Goal: Task Accomplishment & Management: Use online tool/utility

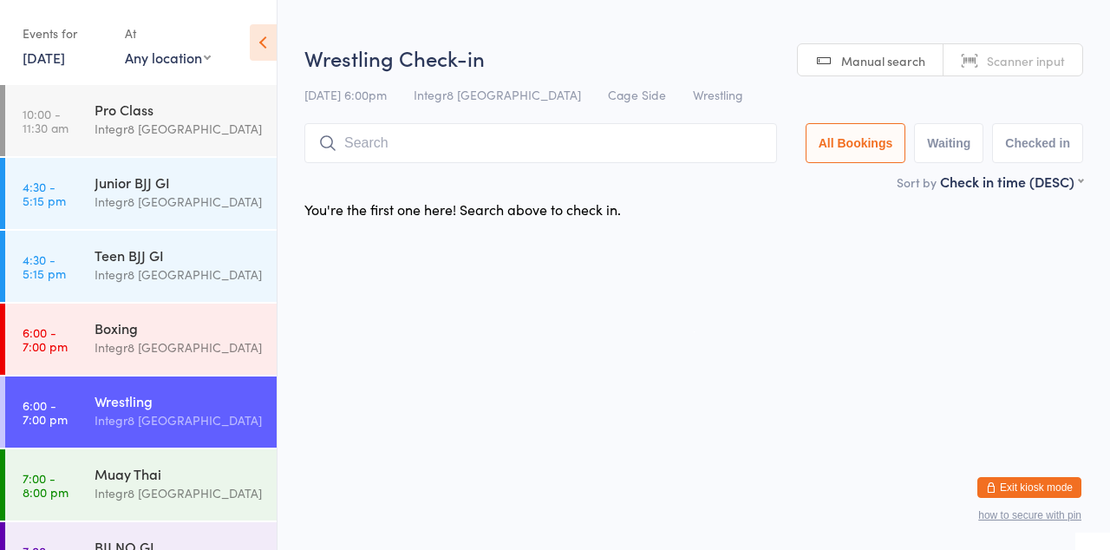
scroll to position [5, 0]
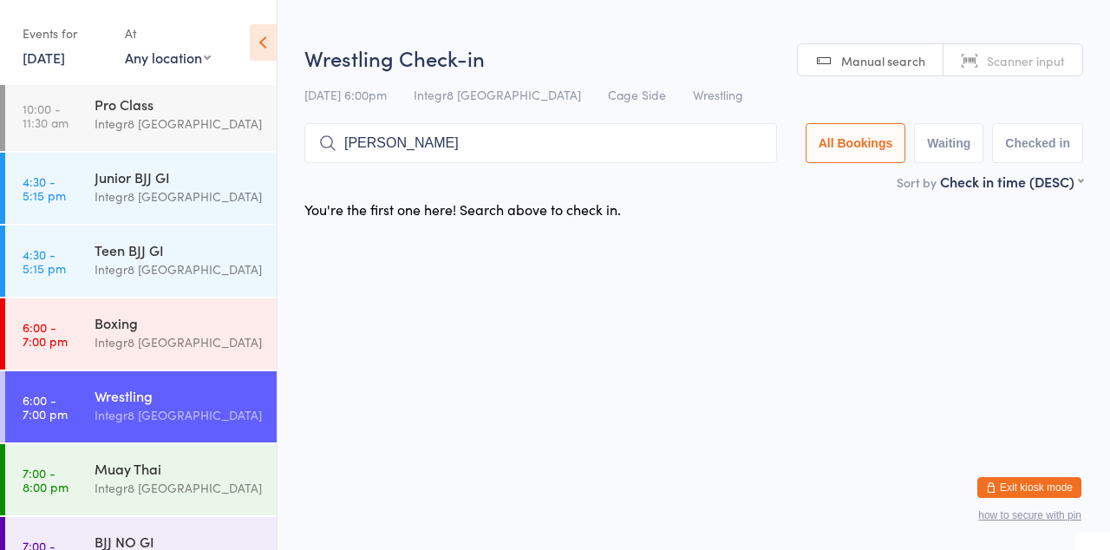
type input "[PERSON_NAME]"
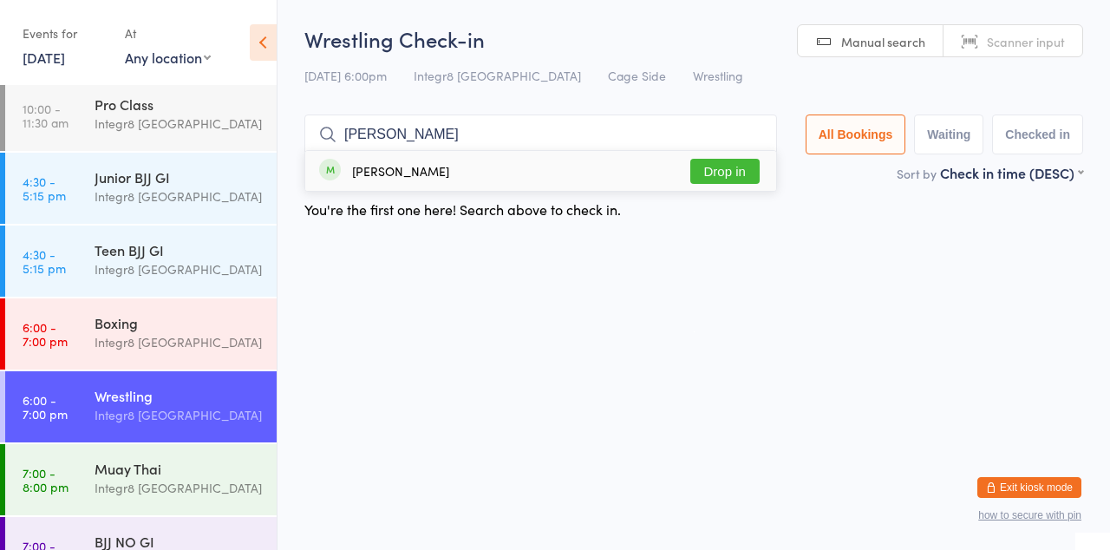
click at [731, 177] on button "Drop in" at bounding box center [724, 171] width 69 height 25
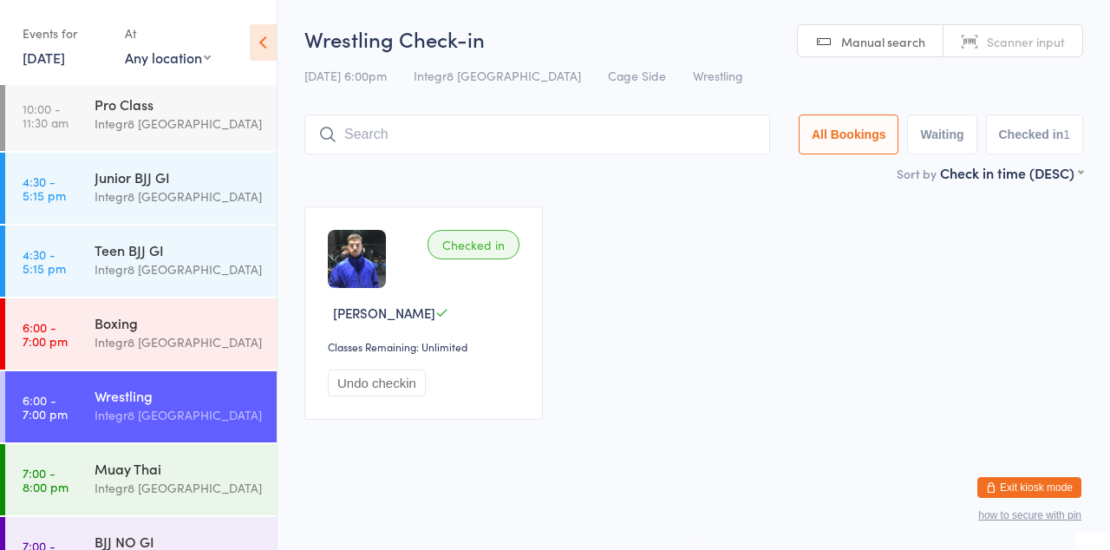
scroll to position [45, 0]
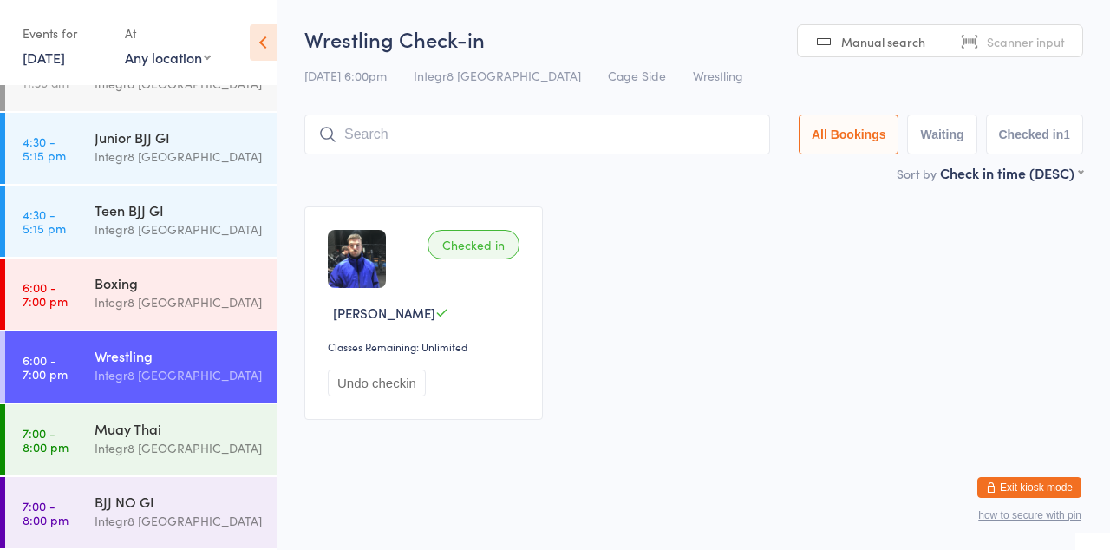
click at [140, 366] on div "Integr8 [GEOGRAPHIC_DATA]" at bounding box center [178, 375] width 167 height 20
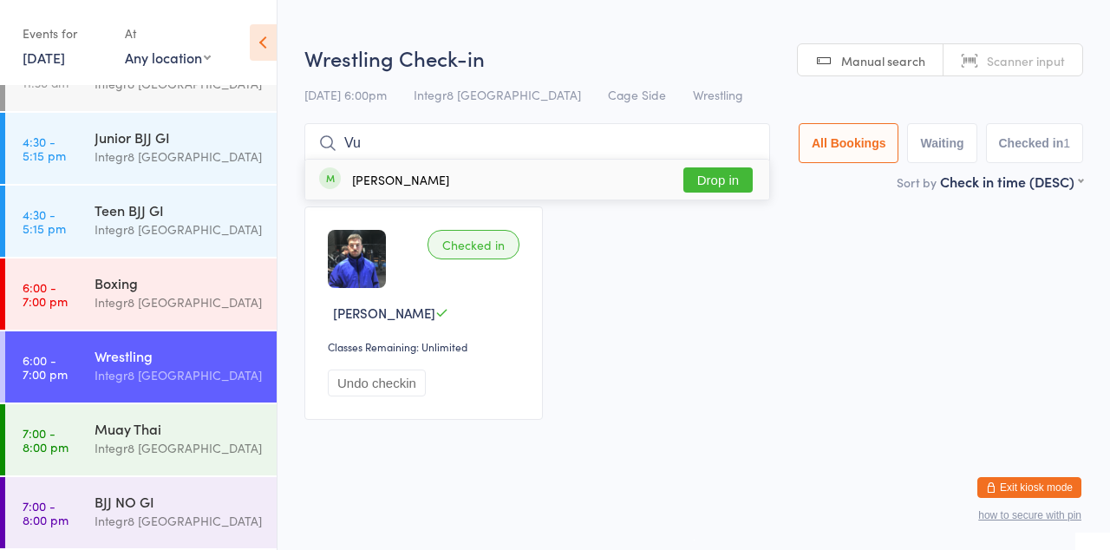
click at [719, 214] on div "Checked in [PERSON_NAME] Classes Remaining: Unlimited Undo checkin" at bounding box center [694, 313] width 810 height 245
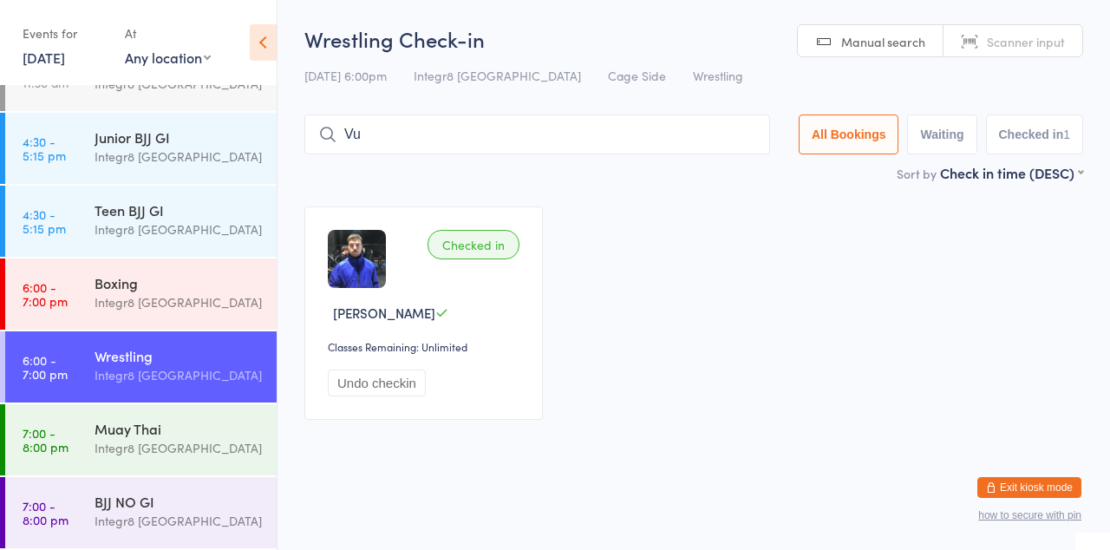
click at [495, 135] on input "Vu" at bounding box center [537, 135] width 466 height 40
type input "Vu"
click at [770, 135] on input "Vu" at bounding box center [537, 135] width 466 height 40
click at [746, 142] on input "Vu" at bounding box center [537, 135] width 466 height 40
click at [761, 135] on input "Vu" at bounding box center [537, 135] width 466 height 40
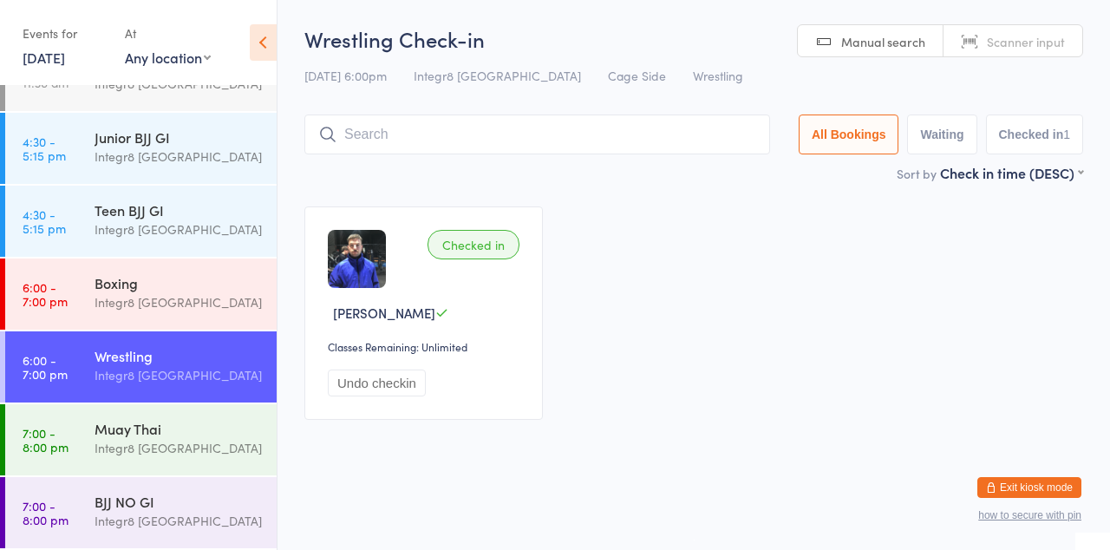
click at [749, 137] on input "search" at bounding box center [537, 135] width 466 height 40
click at [762, 147] on input "search" at bounding box center [537, 135] width 466 height 40
type input "Vu"
click at [720, 178] on button "Drop in" at bounding box center [718, 171] width 69 height 25
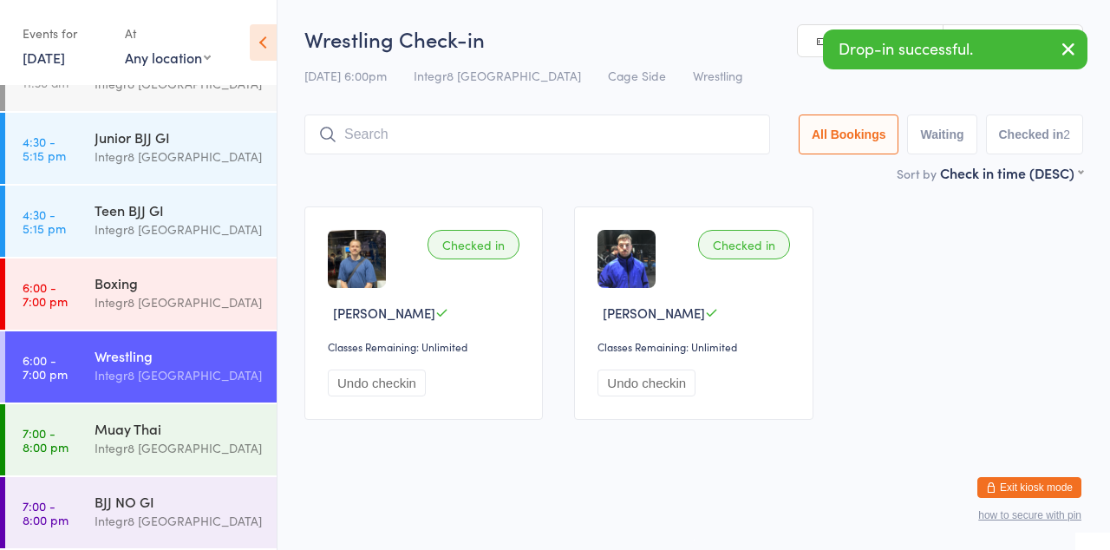
click at [142, 525] on div "Integr8 [GEOGRAPHIC_DATA]" at bounding box center [178, 521] width 167 height 20
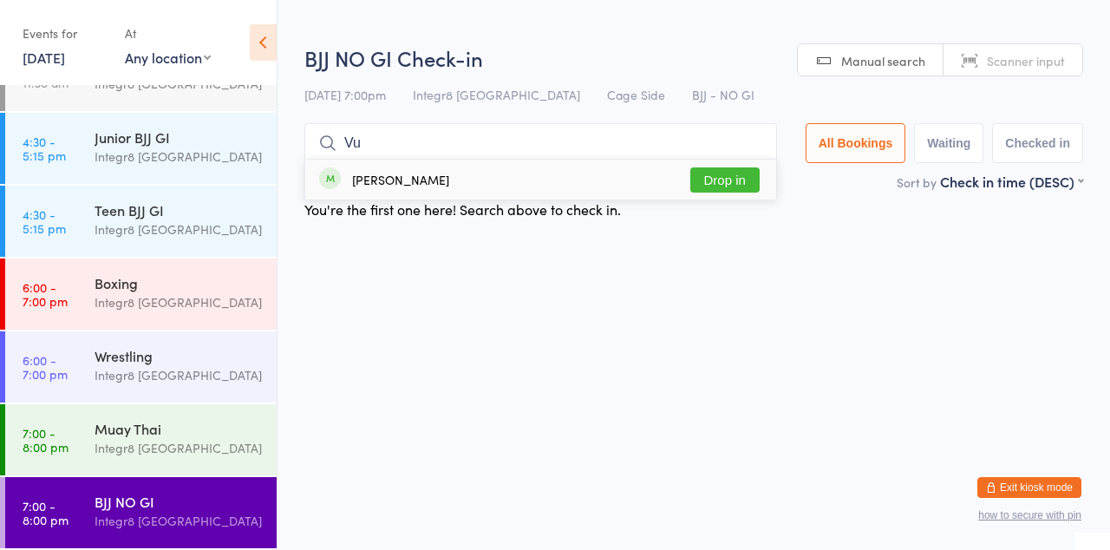
type input "Vu"
click at [734, 185] on button "Drop in" at bounding box center [724, 179] width 69 height 25
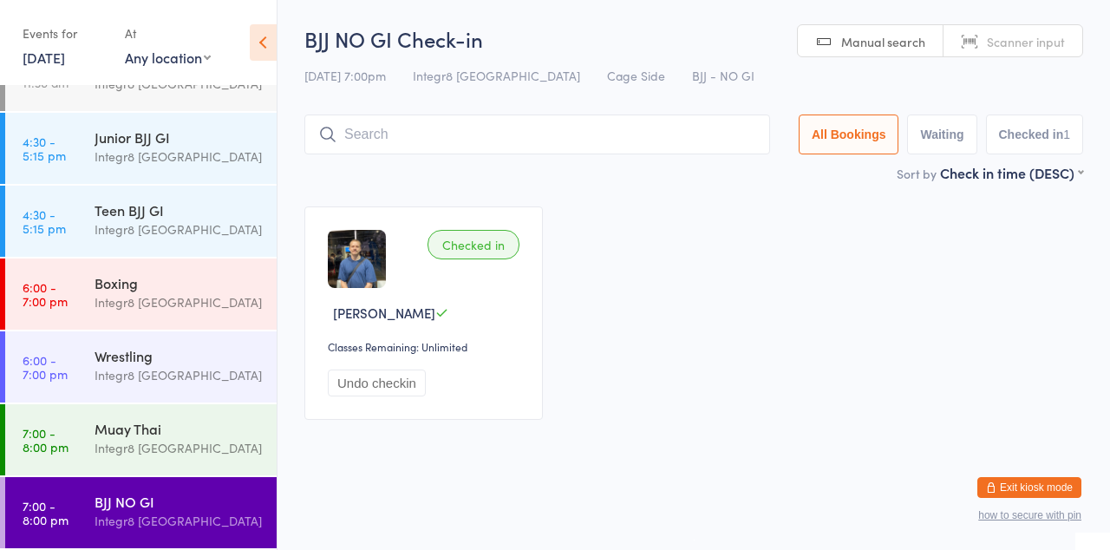
click at [169, 296] on div "Integr8 [GEOGRAPHIC_DATA]" at bounding box center [178, 302] width 167 height 20
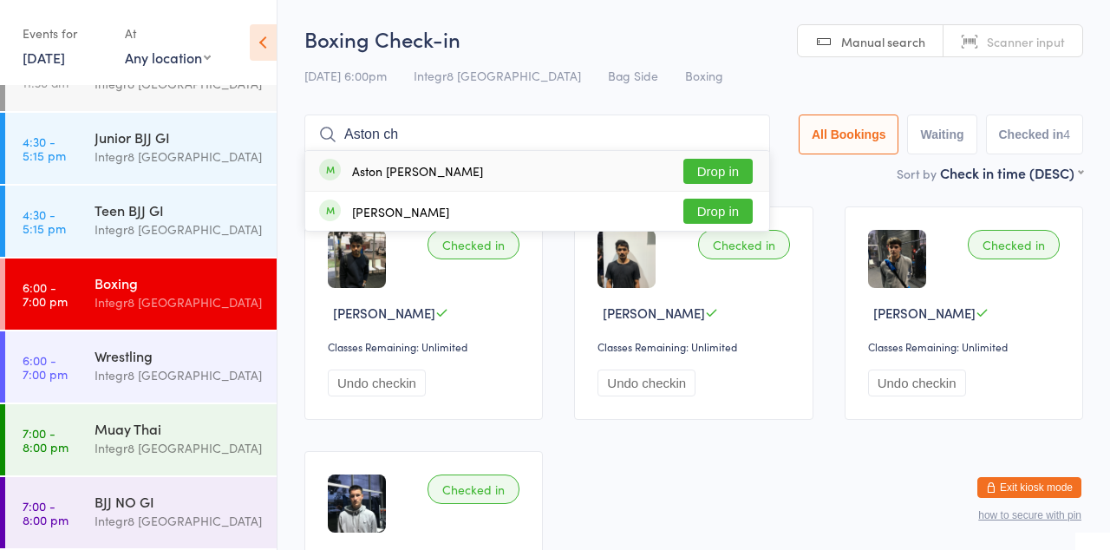
type input "Aston ch"
click at [749, 176] on button "Drop in" at bounding box center [718, 171] width 69 height 25
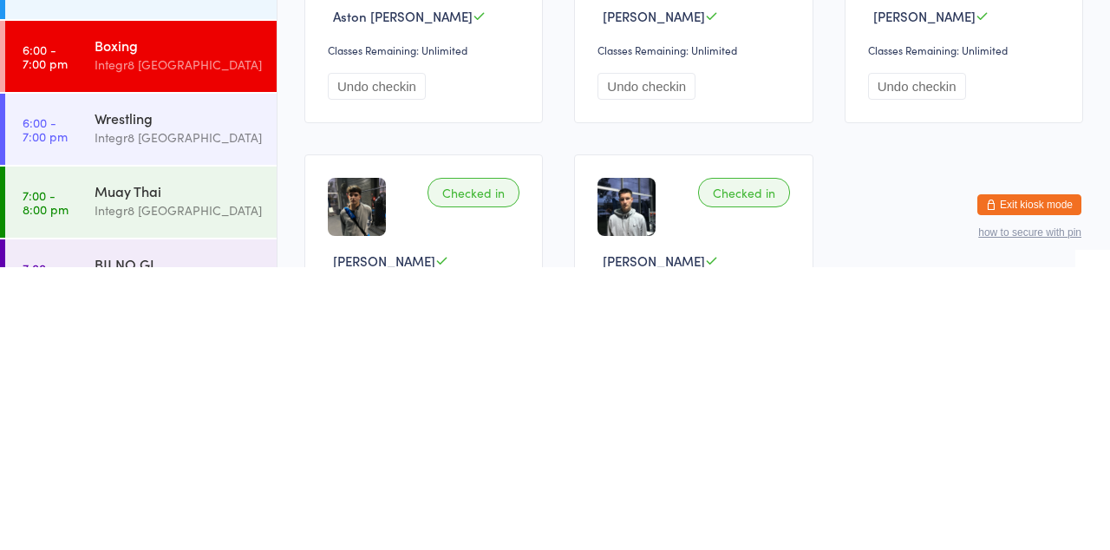
scroll to position [17, 0]
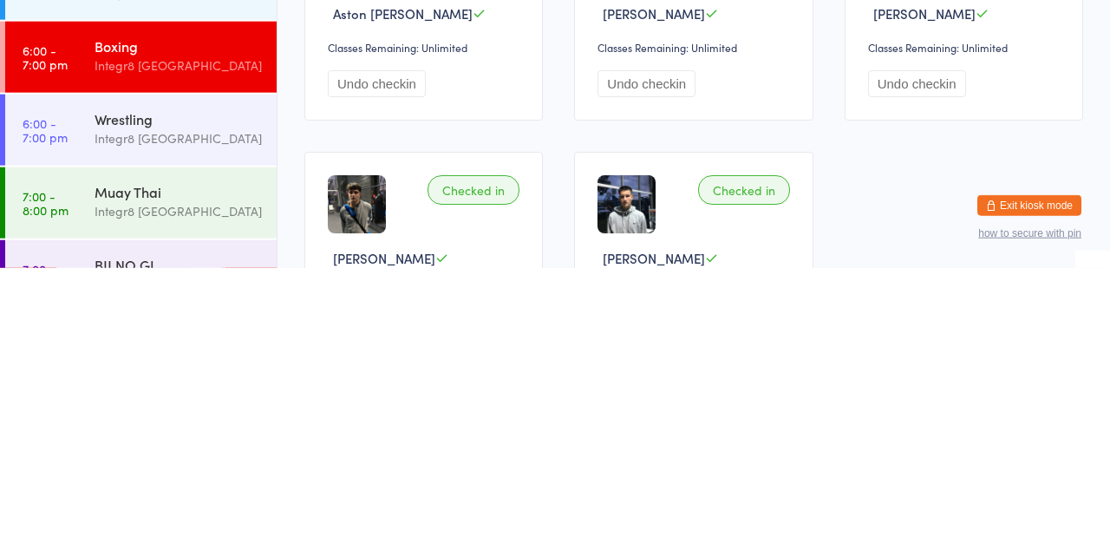
click at [226, 413] on div "Integr8 [GEOGRAPHIC_DATA]" at bounding box center [178, 420] width 167 height 20
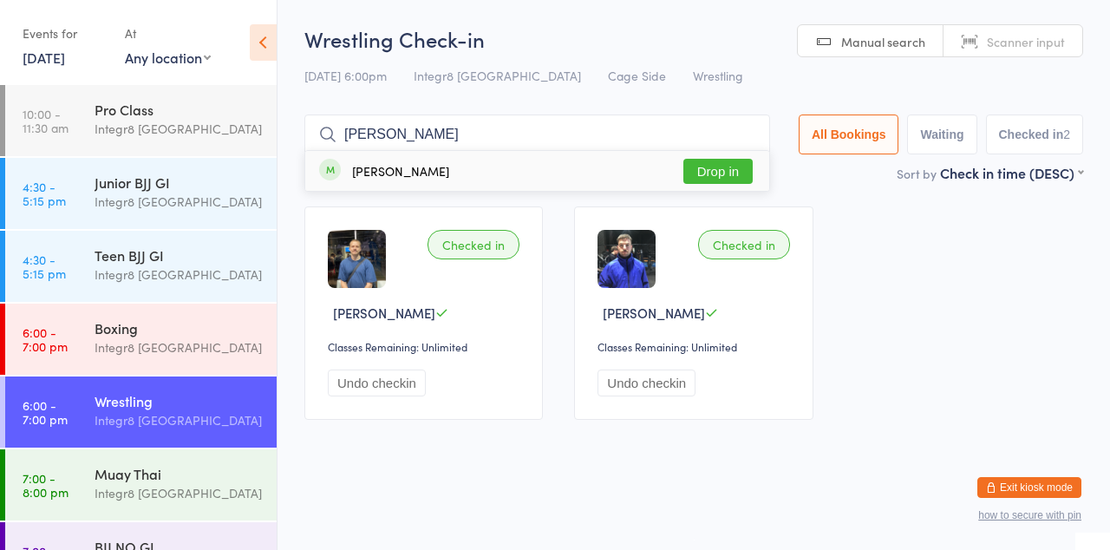
type input "[PERSON_NAME]"
click at [727, 175] on button "Drop in" at bounding box center [718, 171] width 69 height 25
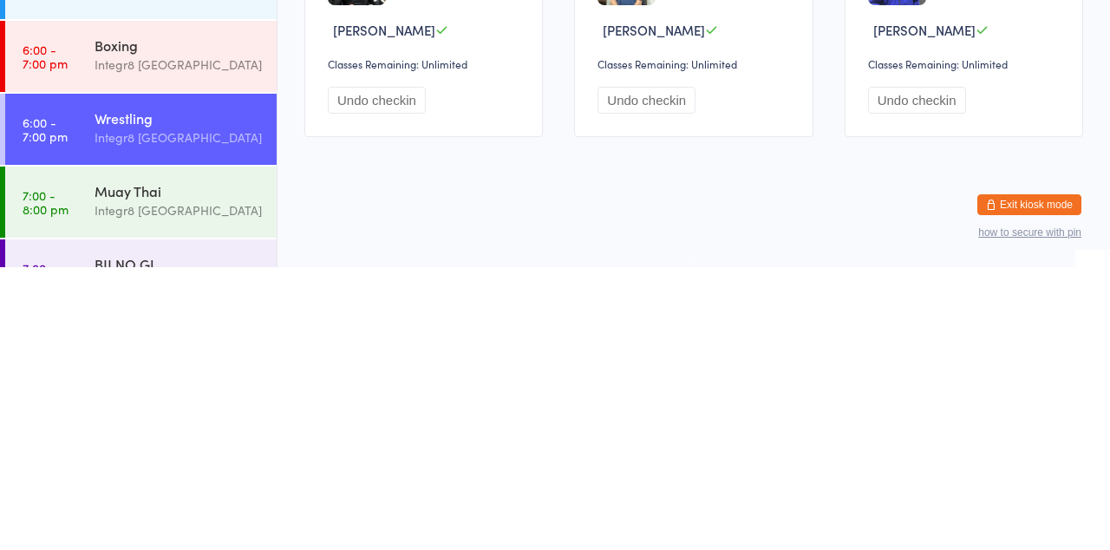
click at [203, 549] on div "BJJ NO GI" at bounding box center [178, 546] width 167 height 19
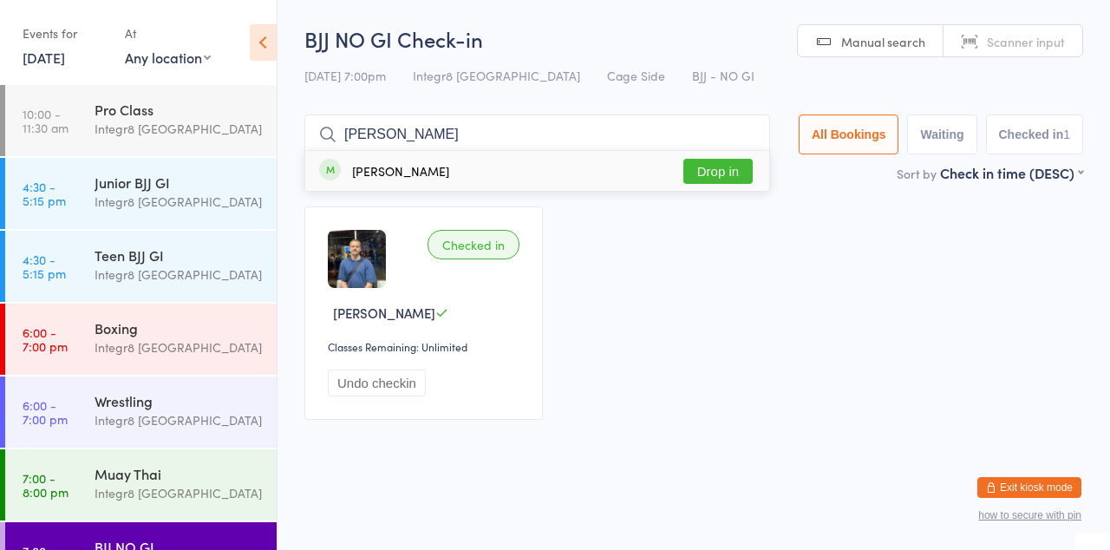
type input "[PERSON_NAME]"
click at [733, 177] on button "Drop in" at bounding box center [718, 171] width 69 height 25
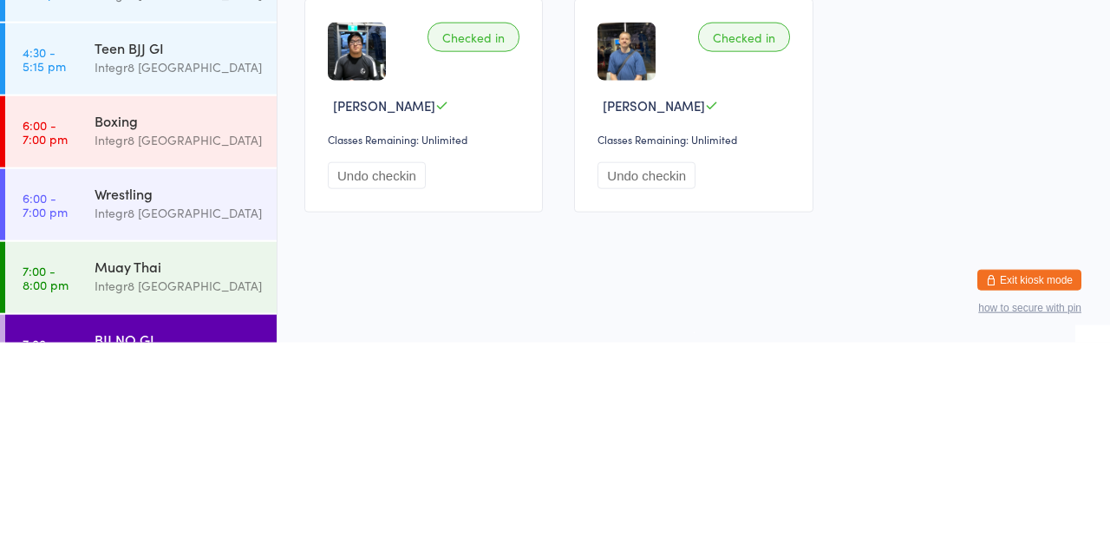
click at [182, 357] on div "Boxing Integr8 [GEOGRAPHIC_DATA]" at bounding box center [186, 338] width 182 height 69
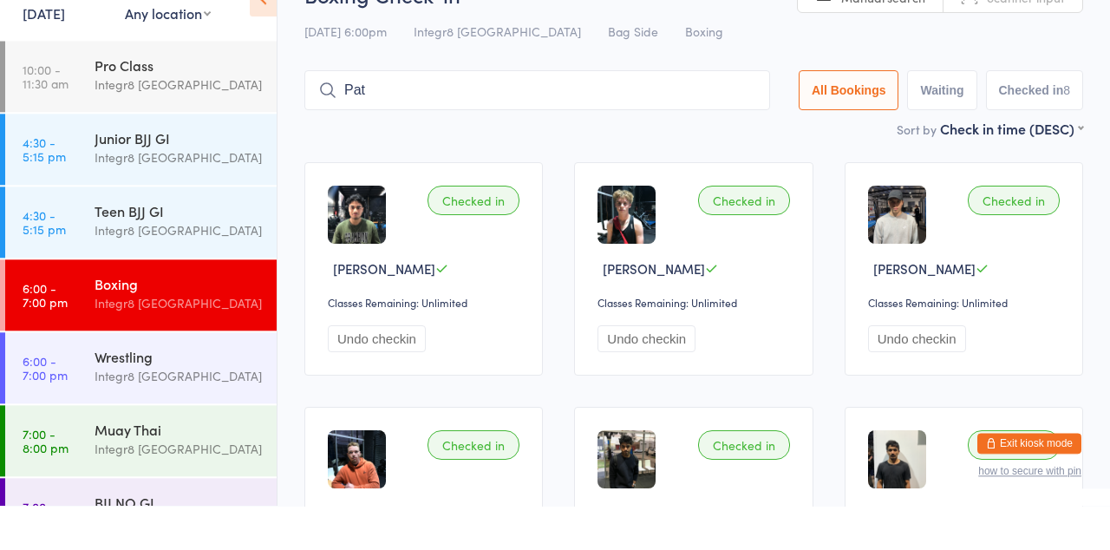
type input "Pat"
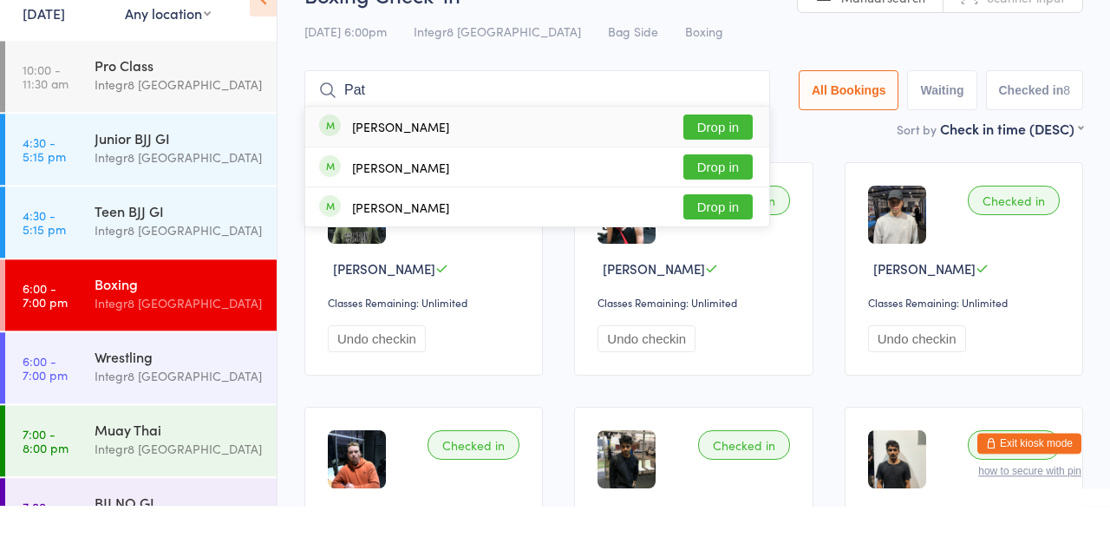
click at [723, 174] on button "Drop in" at bounding box center [718, 171] width 69 height 25
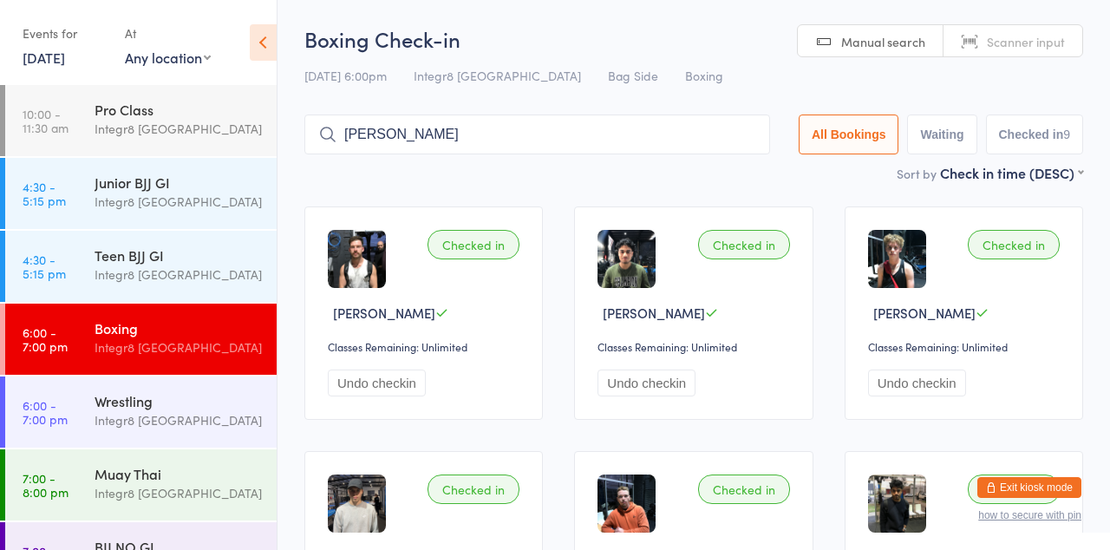
type input "[PERSON_NAME]"
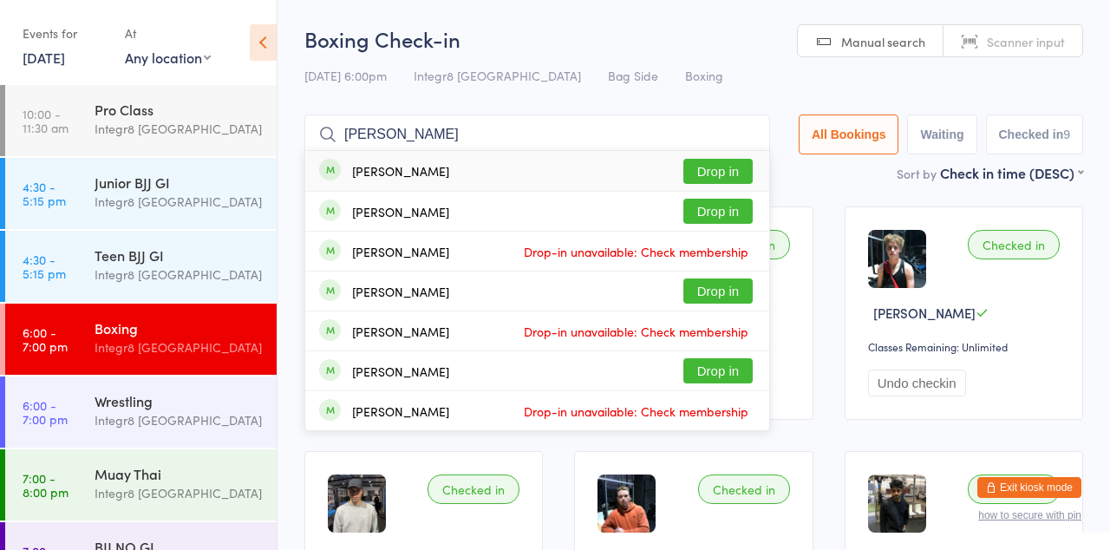
click at [753, 167] on button "Drop in" at bounding box center [718, 171] width 69 height 25
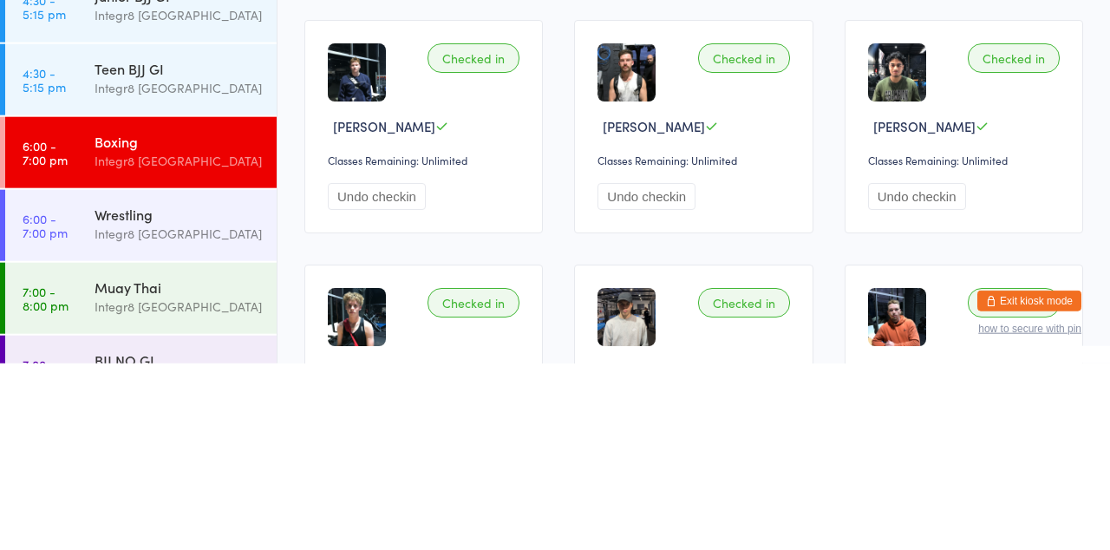
click at [194, 493] on div "Integr8 [GEOGRAPHIC_DATA]" at bounding box center [178, 493] width 167 height 20
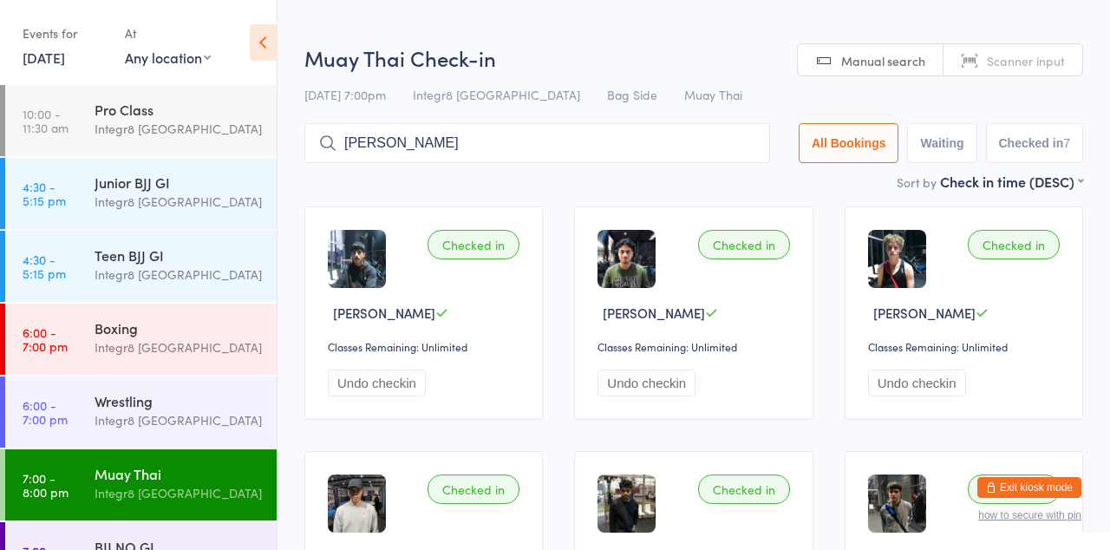
type input "[PERSON_NAME]"
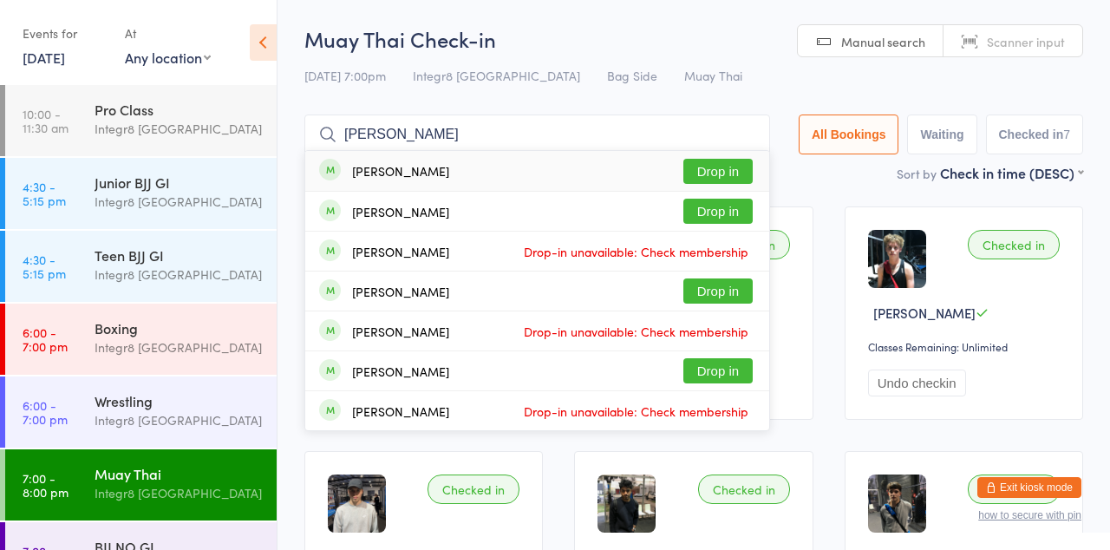
click at [722, 176] on button "Drop in" at bounding box center [718, 171] width 69 height 25
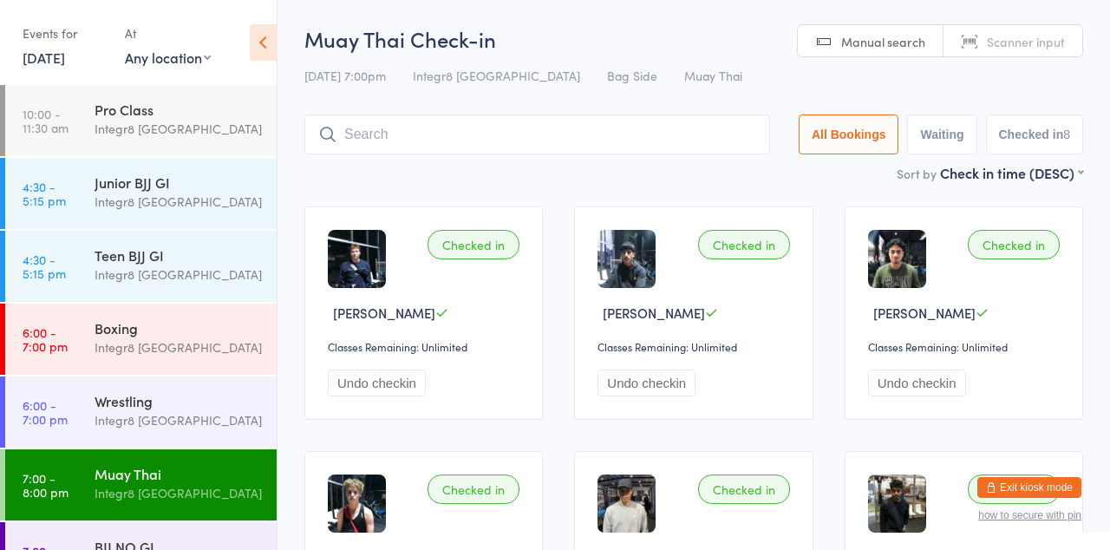
type input "B"
click at [754, 135] on input "B" at bounding box center [537, 135] width 466 height 40
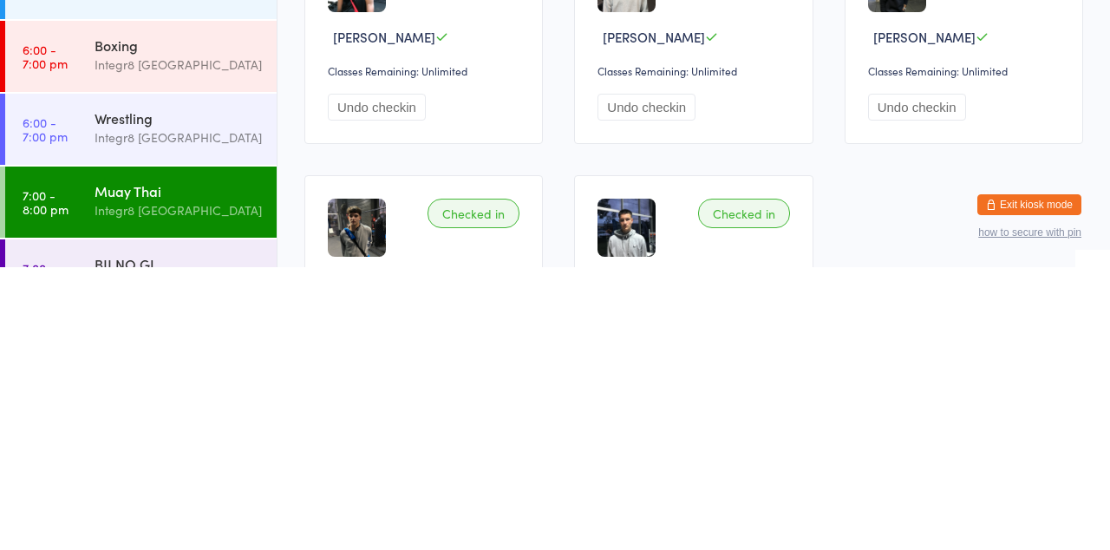
scroll to position [250, 0]
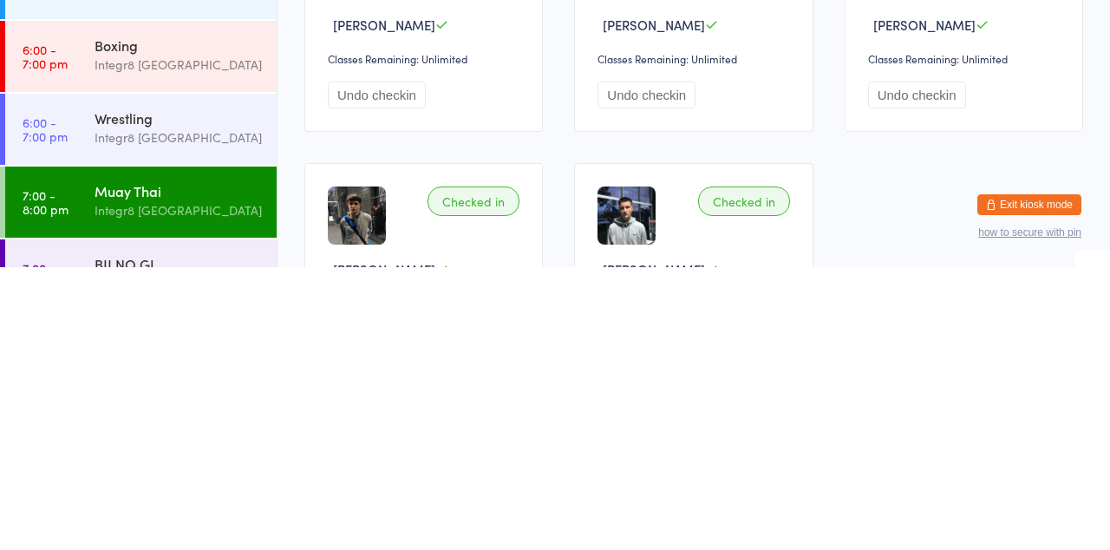
click at [205, 413] on div "Integr8 [GEOGRAPHIC_DATA]" at bounding box center [178, 420] width 167 height 20
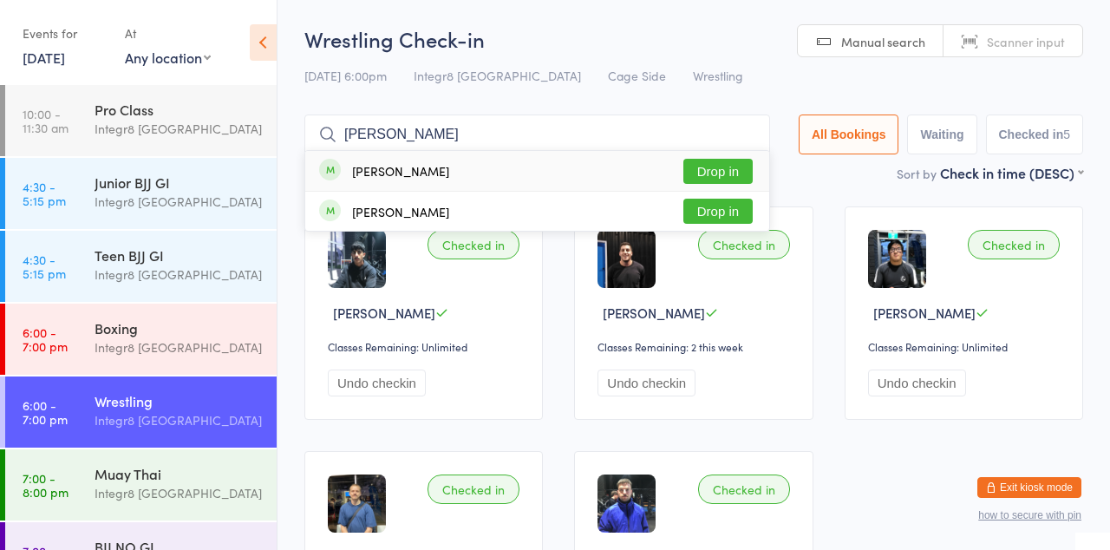
type input "[PERSON_NAME]"
click at [743, 169] on button "Drop in" at bounding box center [718, 171] width 69 height 25
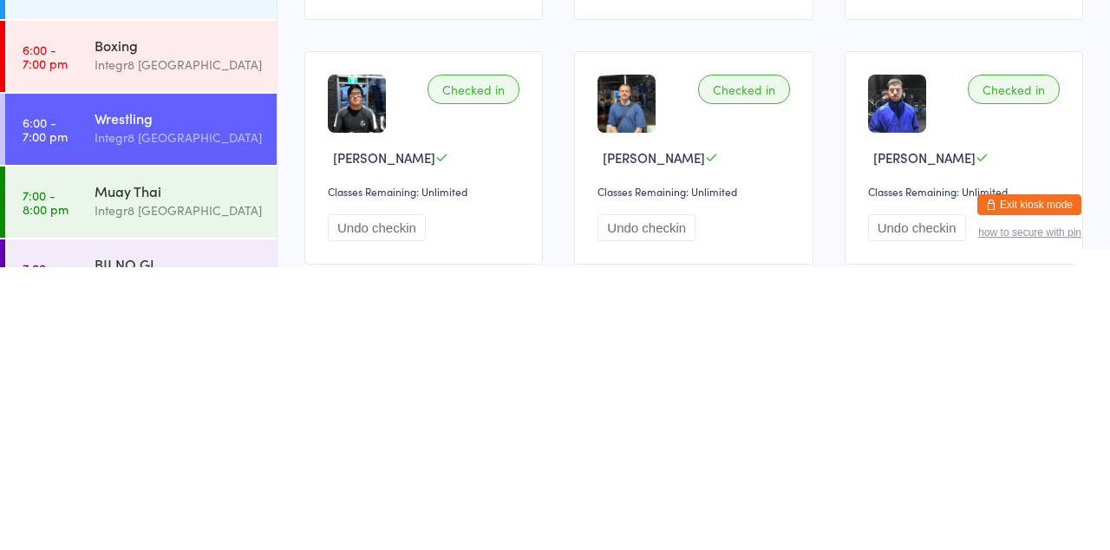
scroll to position [122, 0]
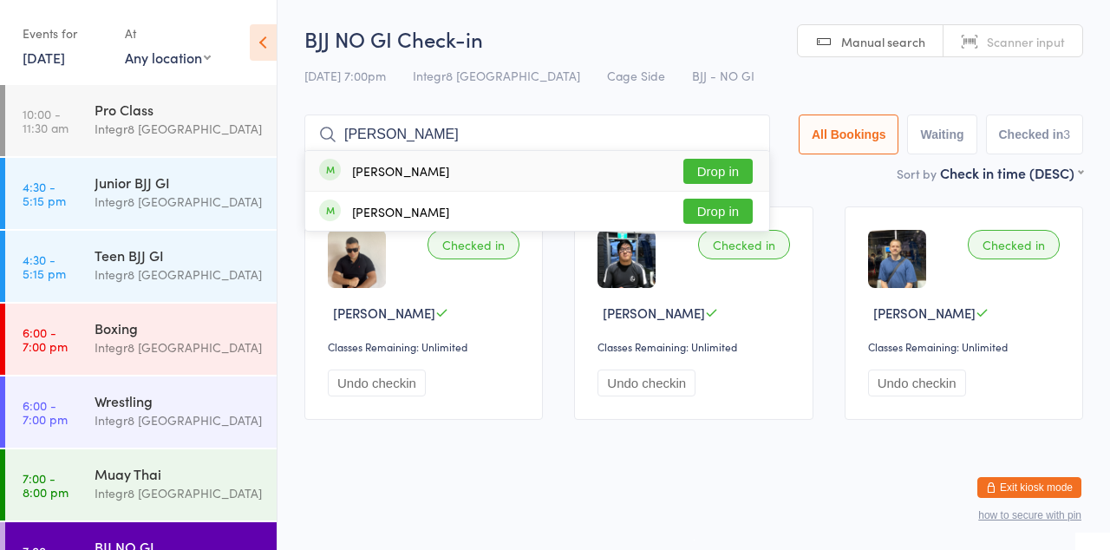
type input "[PERSON_NAME]"
click at [736, 175] on button "Drop in" at bounding box center [718, 171] width 69 height 25
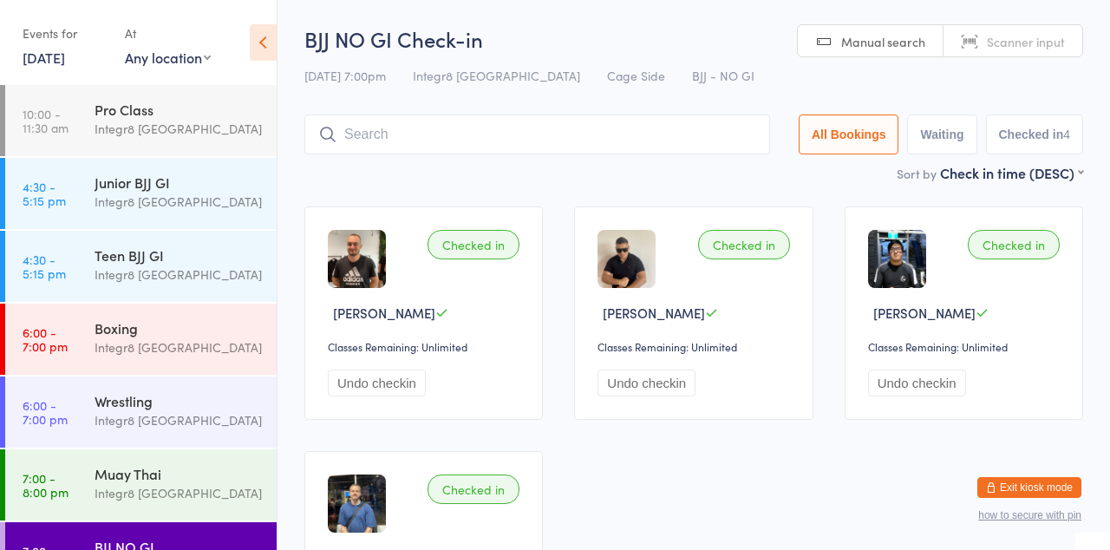
click at [160, 309] on div "Boxing Integr8 [GEOGRAPHIC_DATA]" at bounding box center [186, 338] width 182 height 69
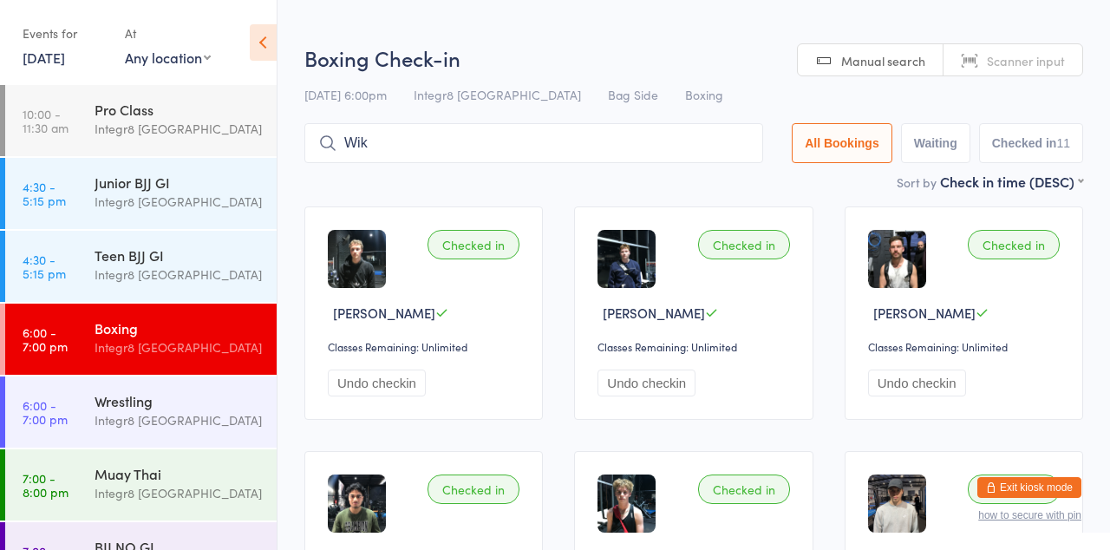
type input "Wik"
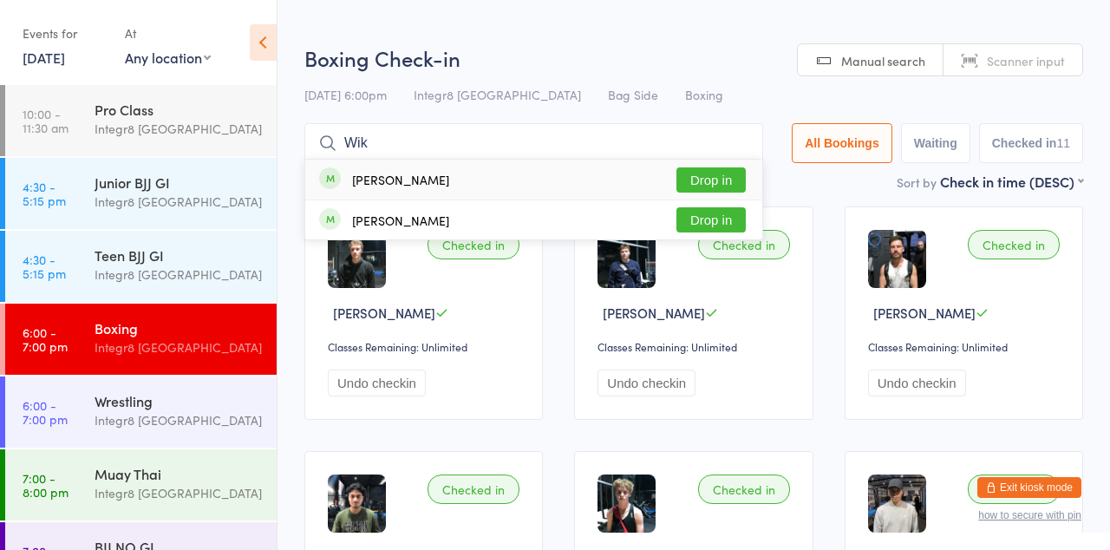
click at [726, 173] on button "Drop in" at bounding box center [711, 179] width 69 height 25
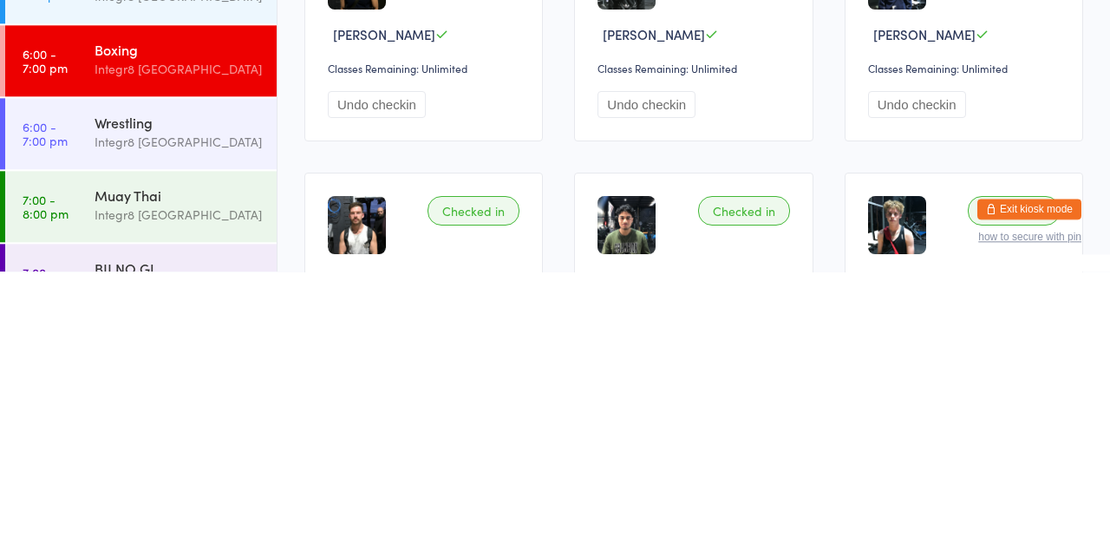
click at [191, 489] on div "Integr8 [GEOGRAPHIC_DATA]" at bounding box center [178, 493] width 167 height 20
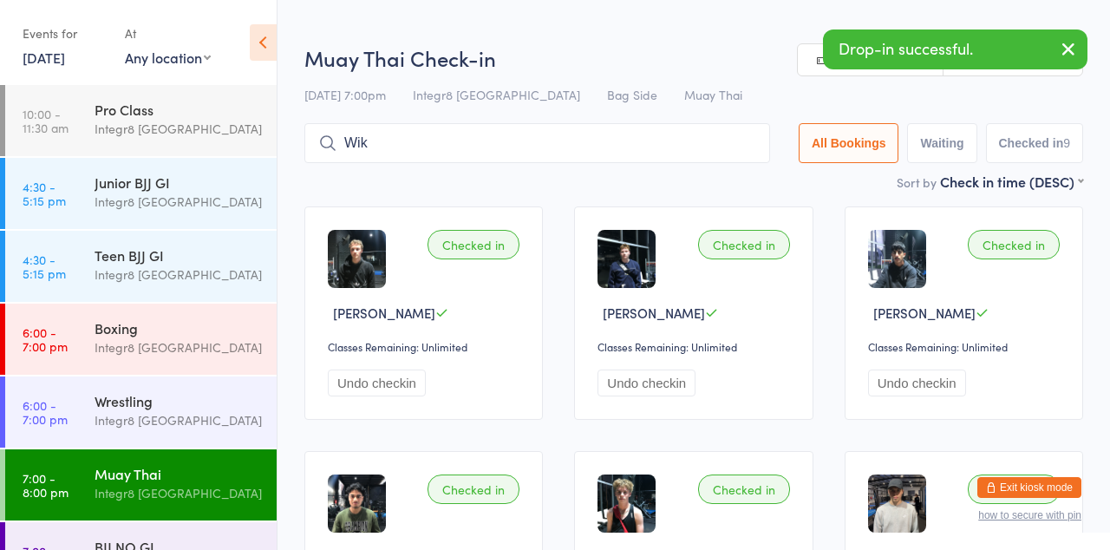
type input "Wik"
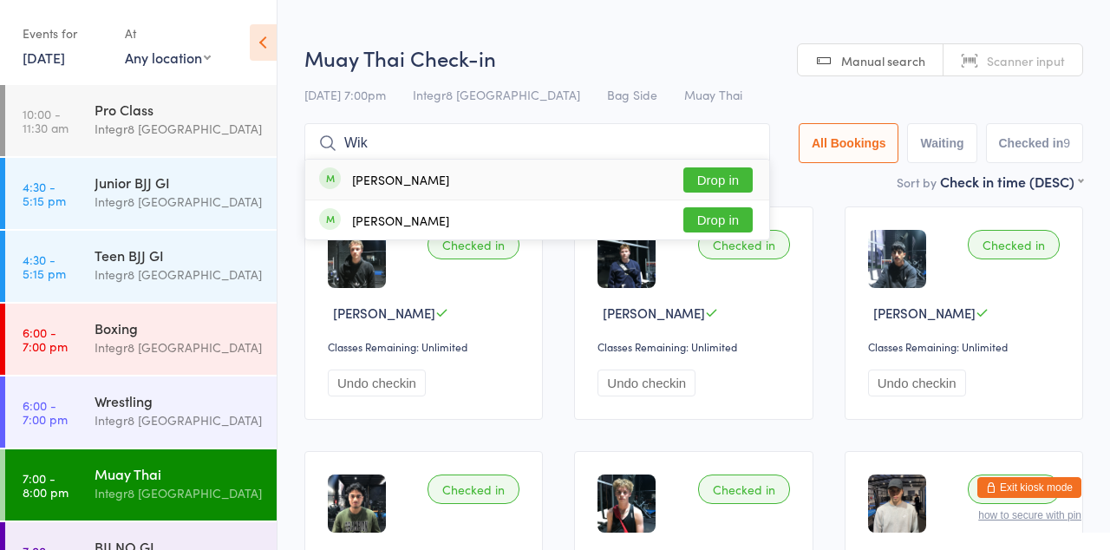
click at [743, 177] on button "Drop in" at bounding box center [718, 179] width 69 height 25
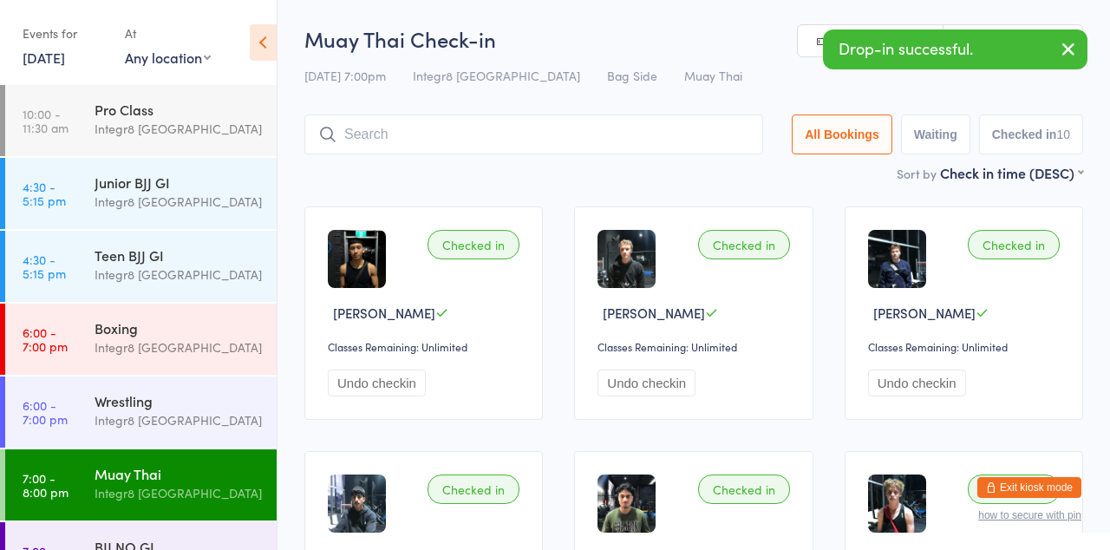
click at [163, 325] on div "Boxing" at bounding box center [178, 327] width 167 height 19
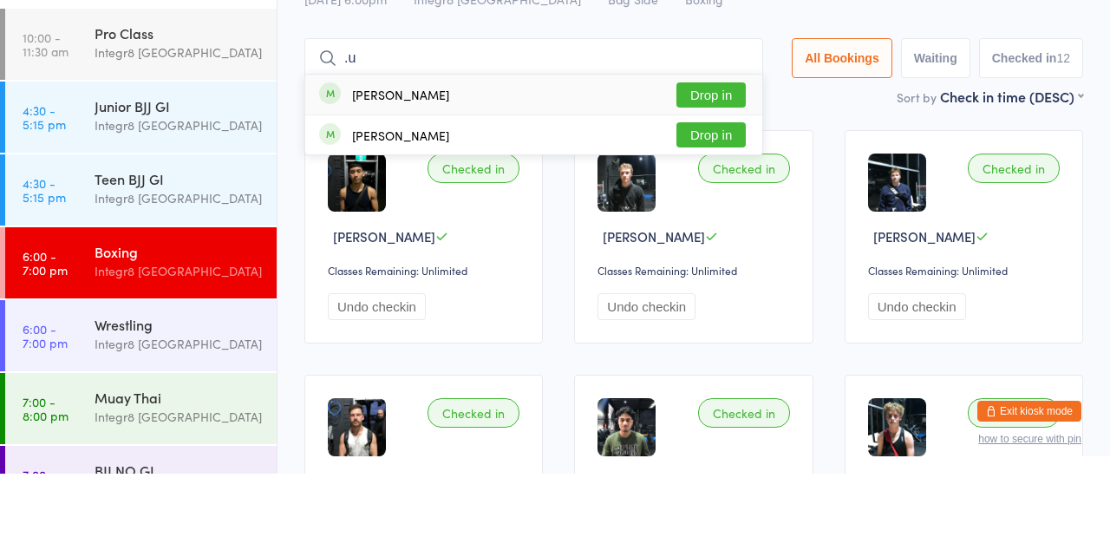
type input "."
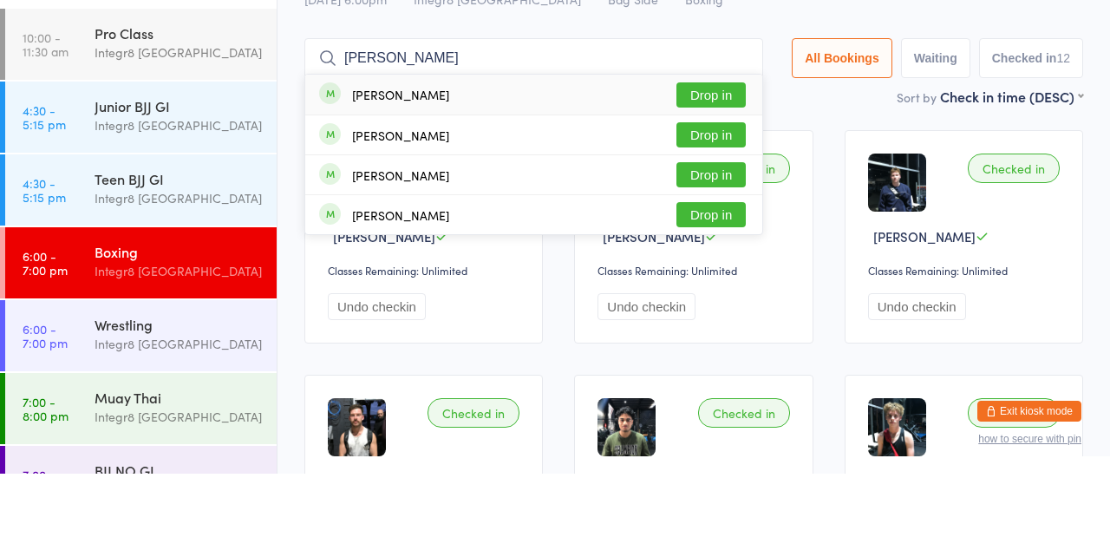
type input "[PERSON_NAME]"
click at [736, 175] on button "Drop in" at bounding box center [711, 171] width 69 height 25
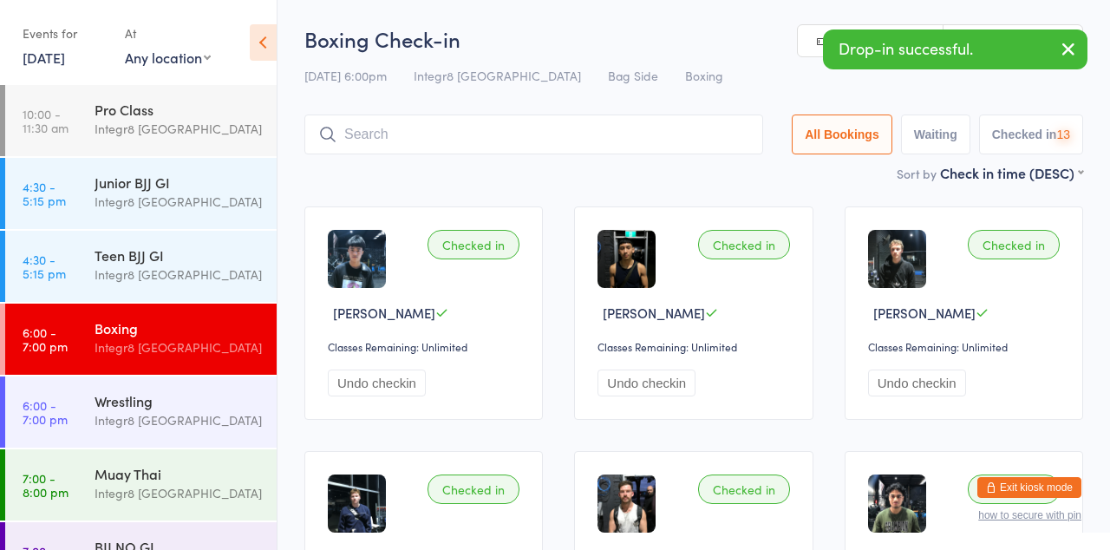
click at [925, 116] on button "Waiting" at bounding box center [935, 135] width 69 height 40
select select "0"
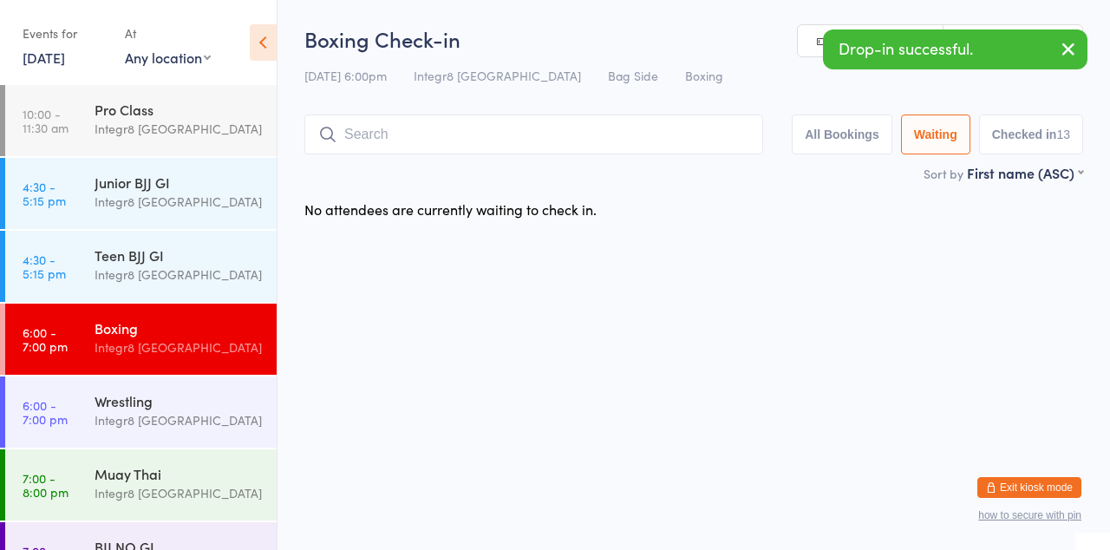
click at [64, 481] on time "7:00 - 8:00 pm" at bounding box center [46, 485] width 46 height 28
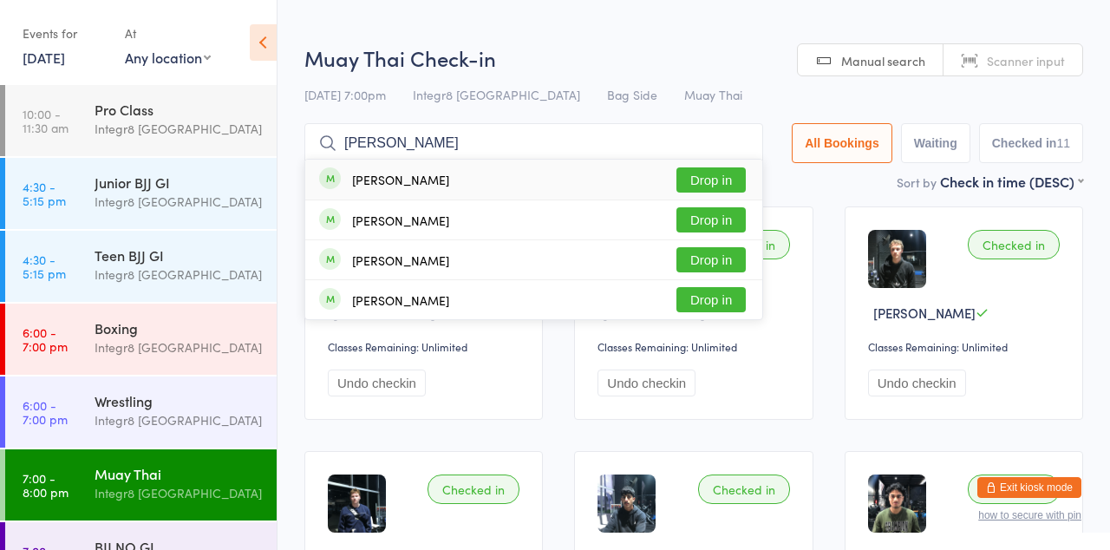
type input "[PERSON_NAME]"
click at [739, 179] on button "Drop in" at bounding box center [711, 179] width 69 height 25
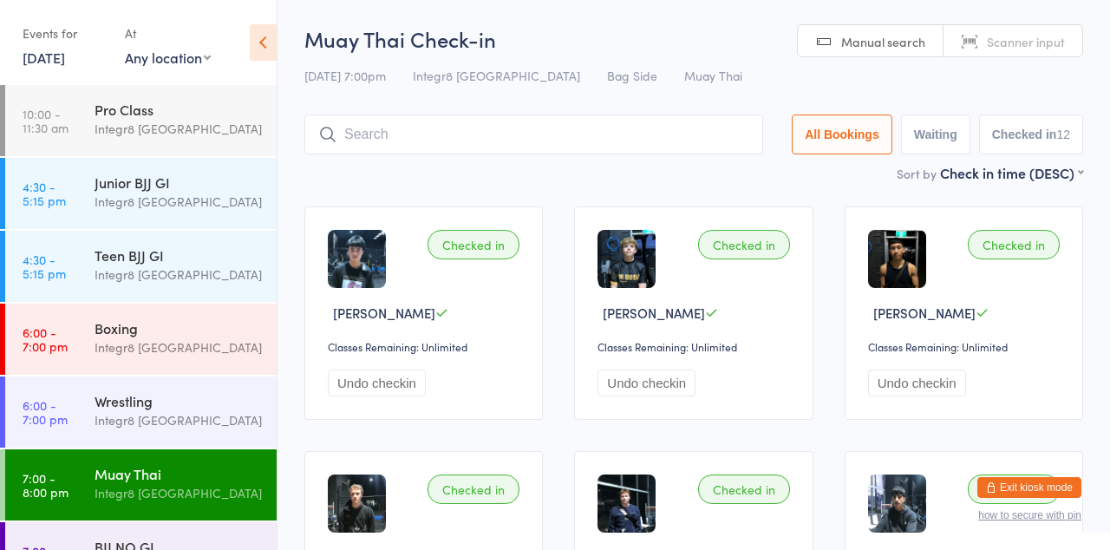
click at [160, 328] on div "Boxing" at bounding box center [178, 327] width 167 height 19
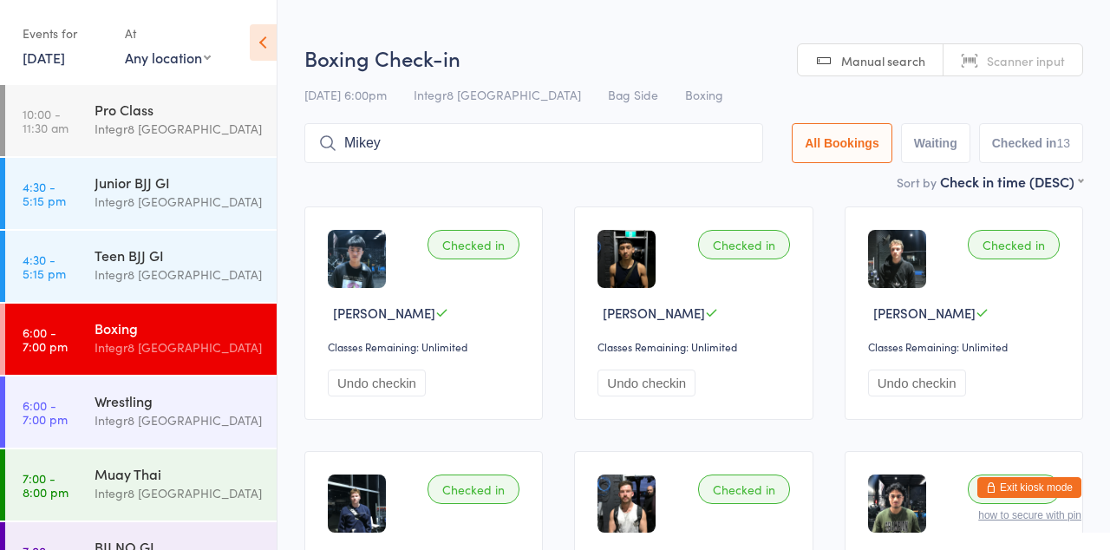
type input "Mikey"
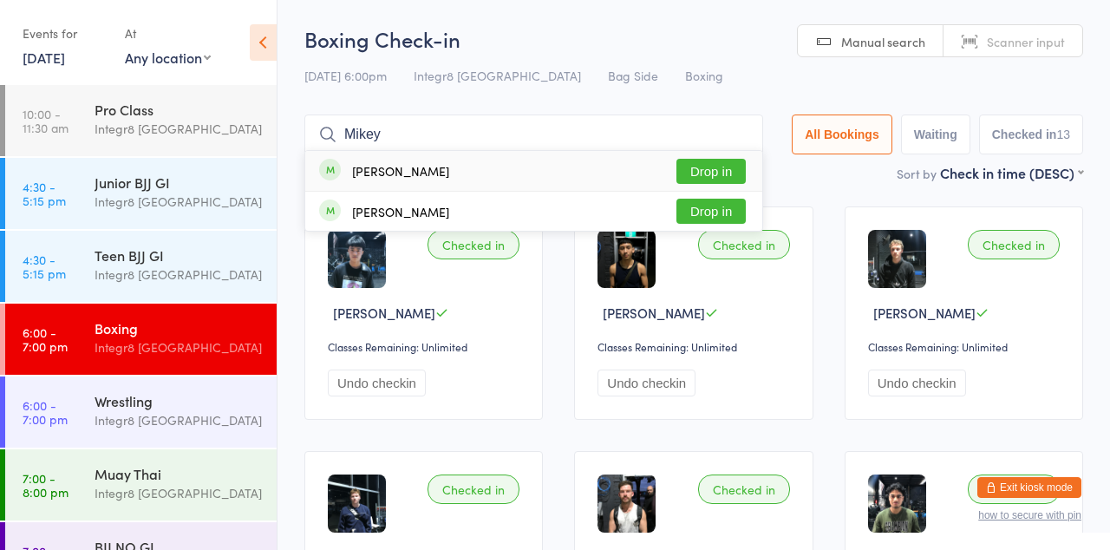
click at [728, 171] on button "Drop in" at bounding box center [711, 171] width 69 height 25
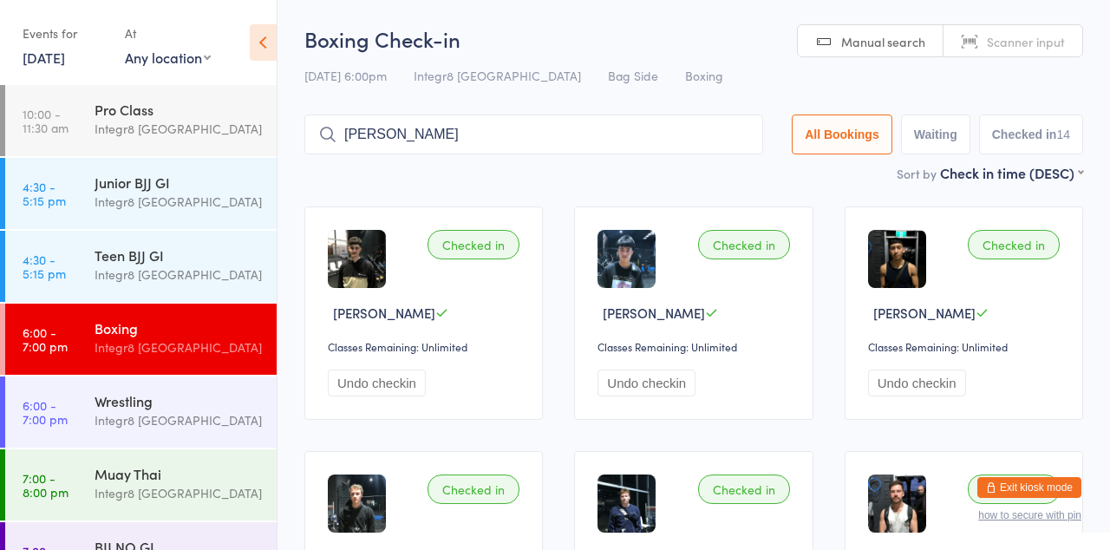
type input "[PERSON_NAME]"
click at [722, 177] on button "Drop in" at bounding box center [711, 171] width 69 height 25
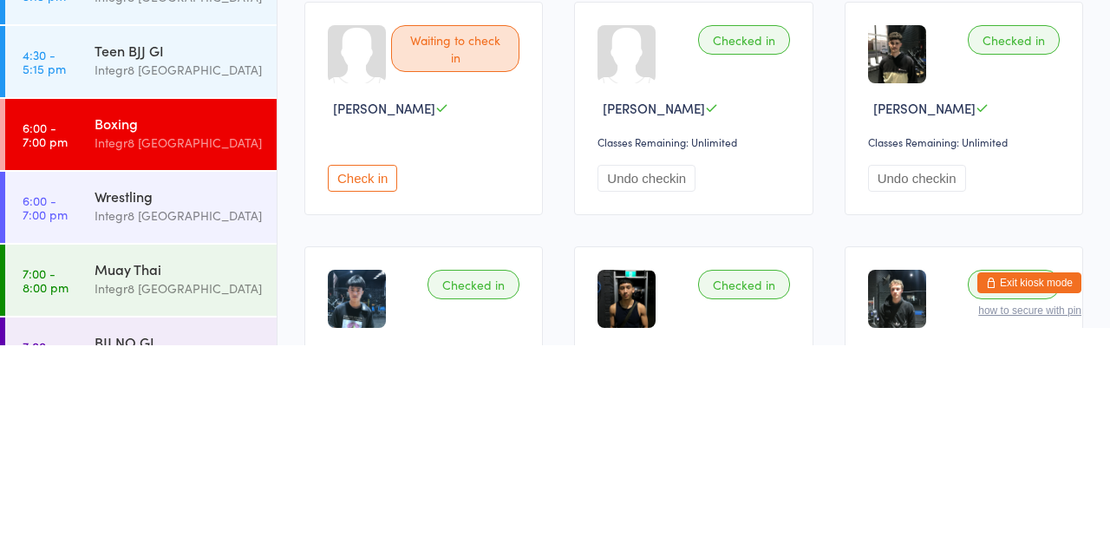
click at [43, 491] on time "7:00 - 8:00 pm" at bounding box center [46, 485] width 46 height 28
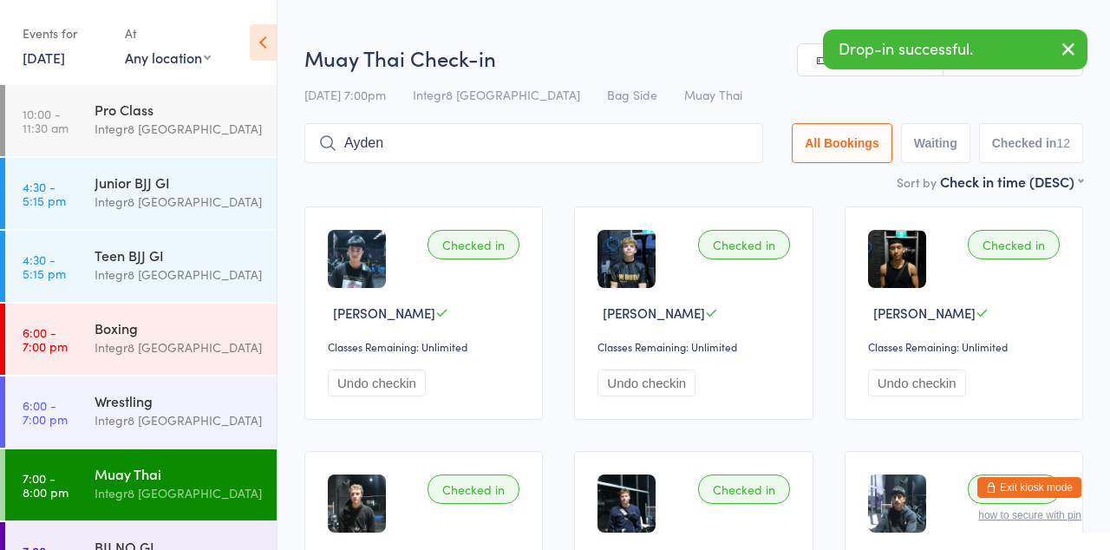
type input "Ayden"
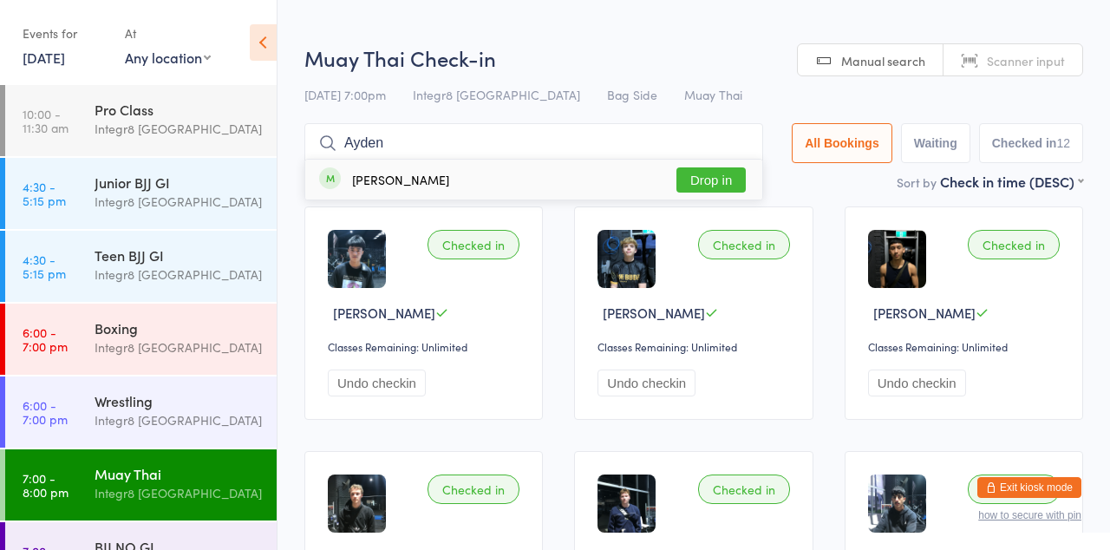
click at [710, 182] on button "Drop in" at bounding box center [711, 179] width 69 height 25
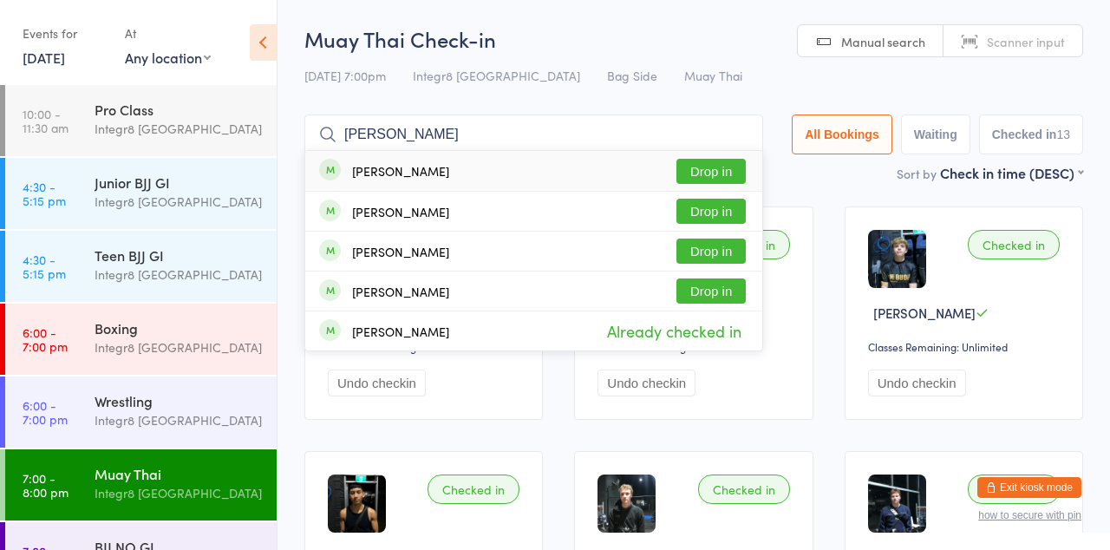
type input "[PERSON_NAME]"
click at [719, 248] on button "Drop in" at bounding box center [711, 251] width 69 height 25
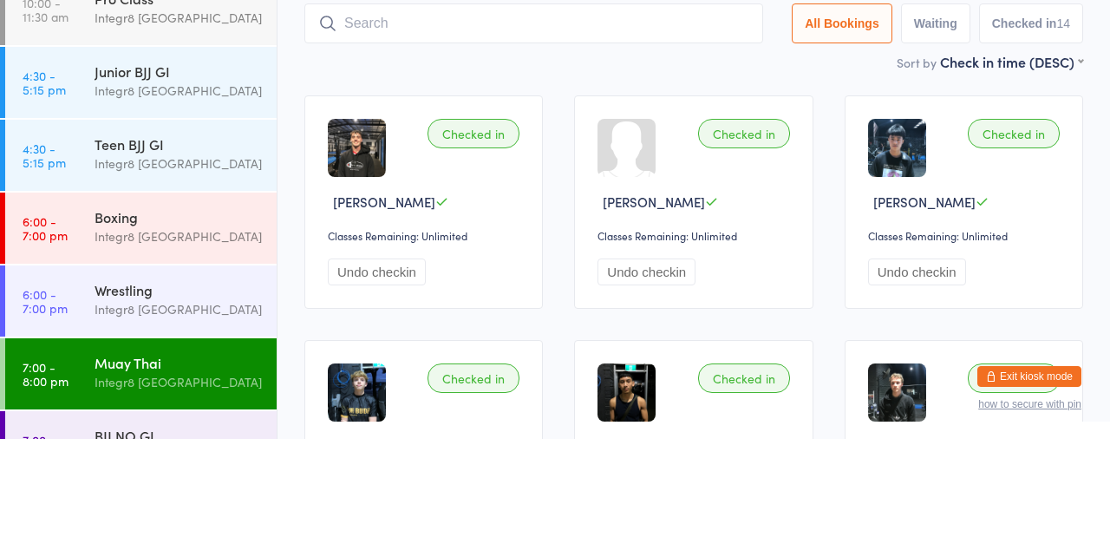
click at [136, 337] on div "Boxing" at bounding box center [178, 327] width 167 height 19
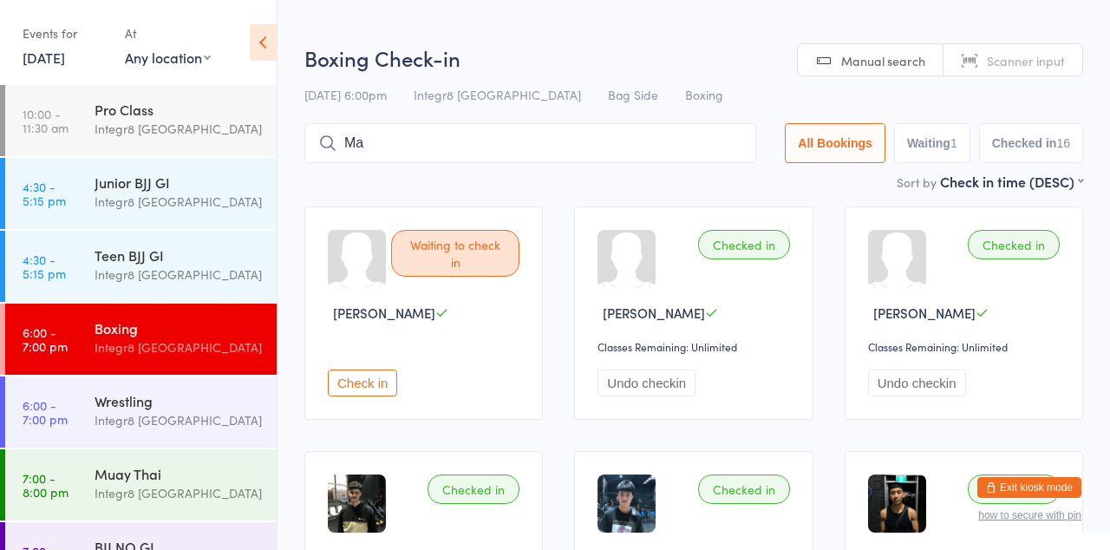
type input "M"
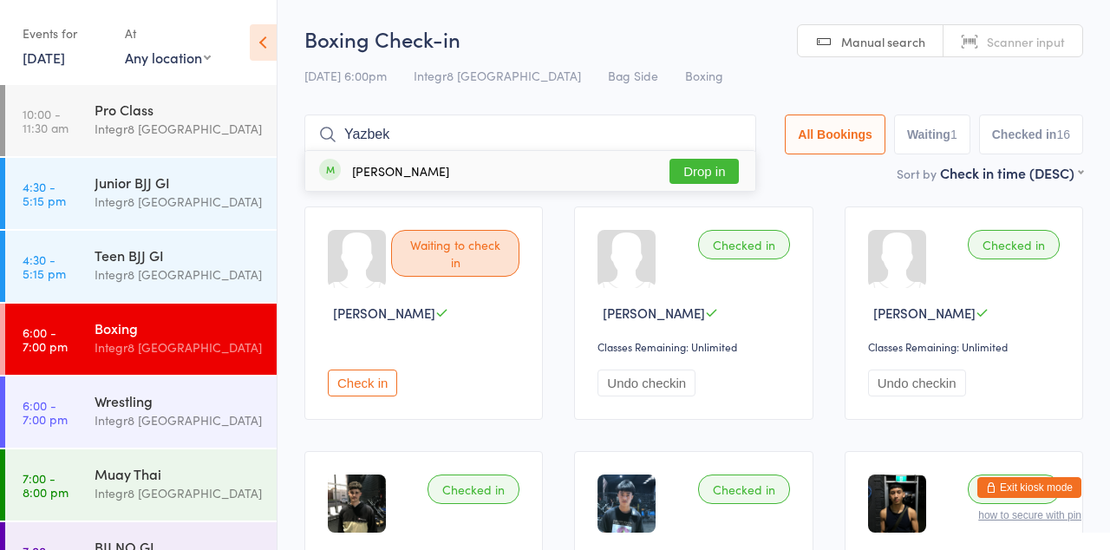
type input "Yazbek"
click at [707, 177] on button "Drop in" at bounding box center [704, 171] width 69 height 25
